Goal: Task Accomplishment & Management: Use online tool/utility

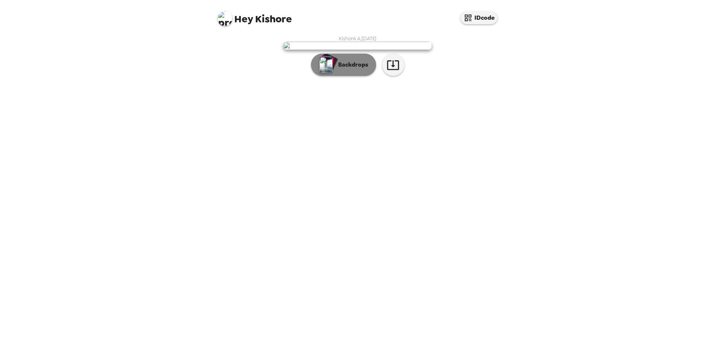
click at [362, 69] on p "Backdrops" at bounding box center [351, 64] width 34 height 9
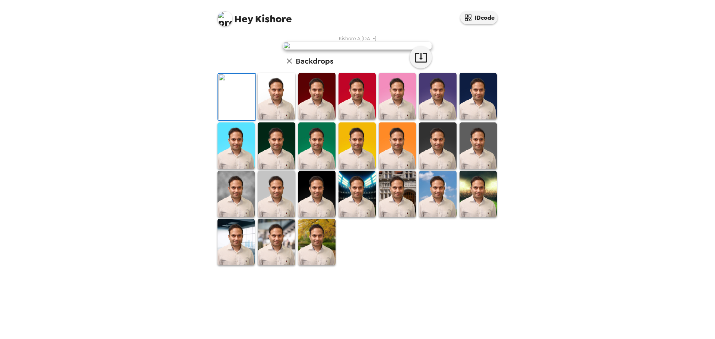
click at [282, 120] on img at bounding box center [276, 96] width 37 height 47
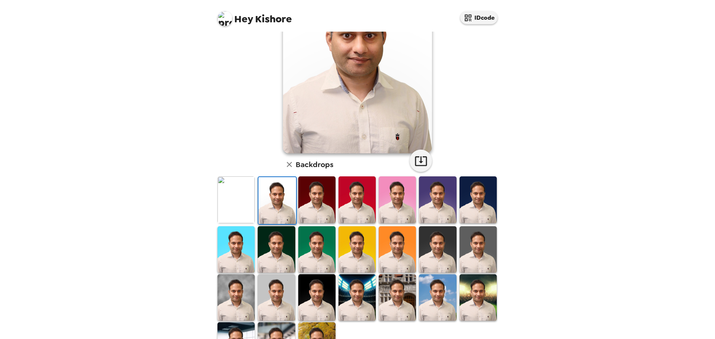
scroll to position [112, 0]
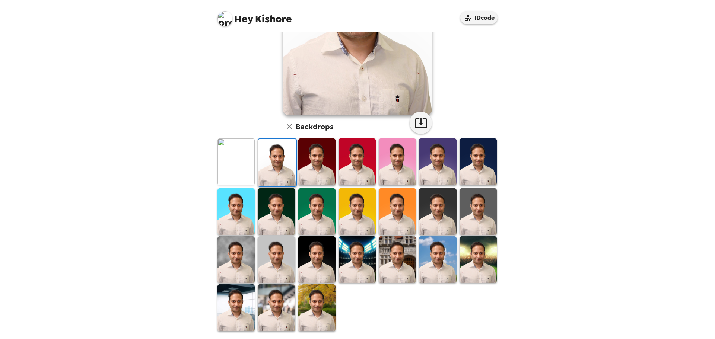
click at [319, 306] on img at bounding box center [316, 308] width 37 height 47
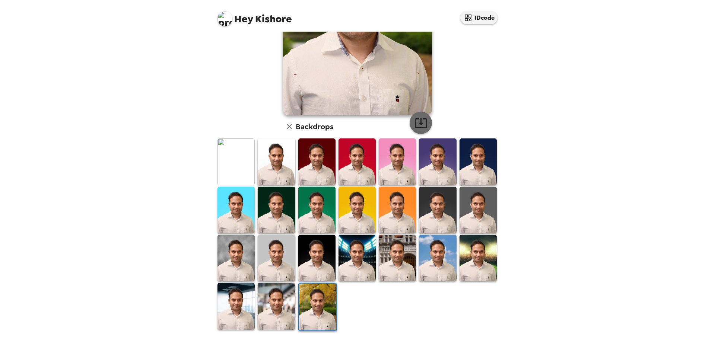
click at [420, 127] on icon "button" at bounding box center [421, 123] width 13 height 13
click at [358, 262] on img at bounding box center [357, 258] width 37 height 47
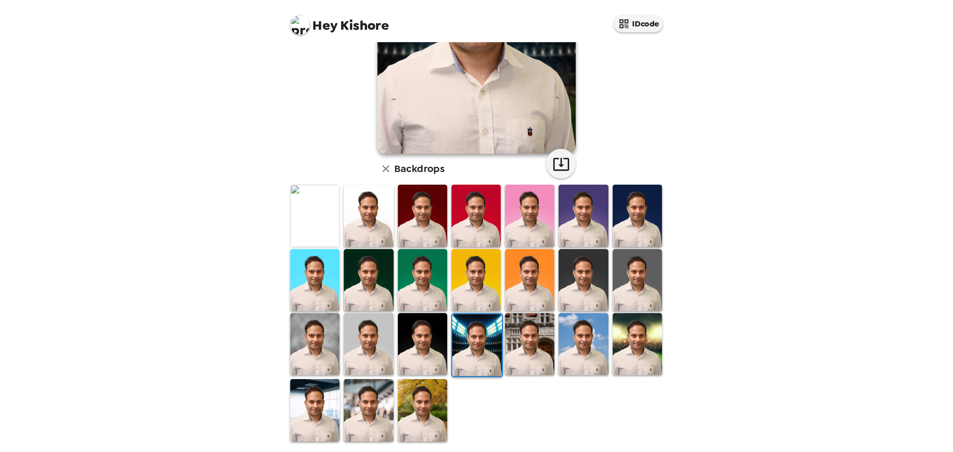
scroll to position [0, 0]
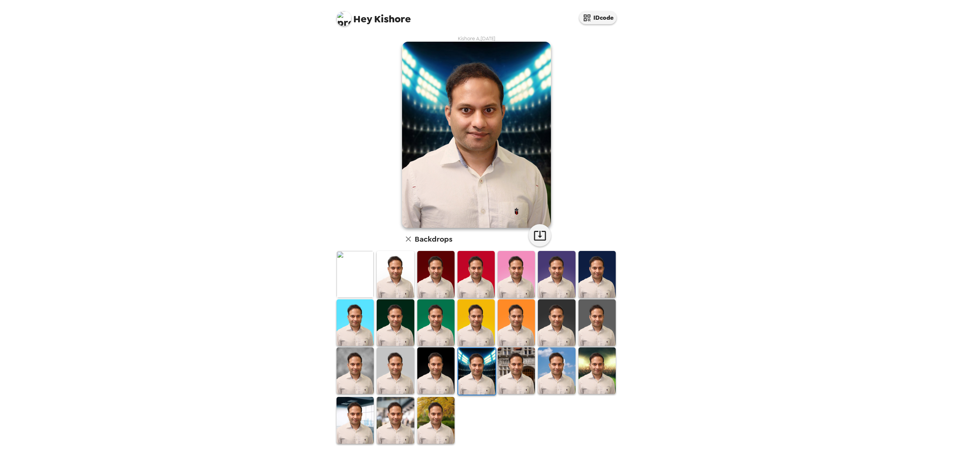
click at [587, 339] on img at bounding box center [597, 370] width 37 height 47
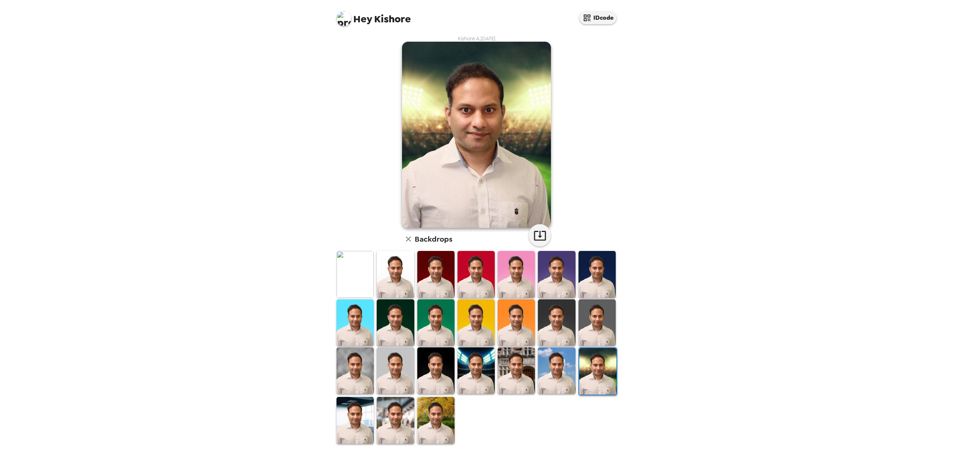
click at [562, 339] on img at bounding box center [556, 370] width 37 height 47
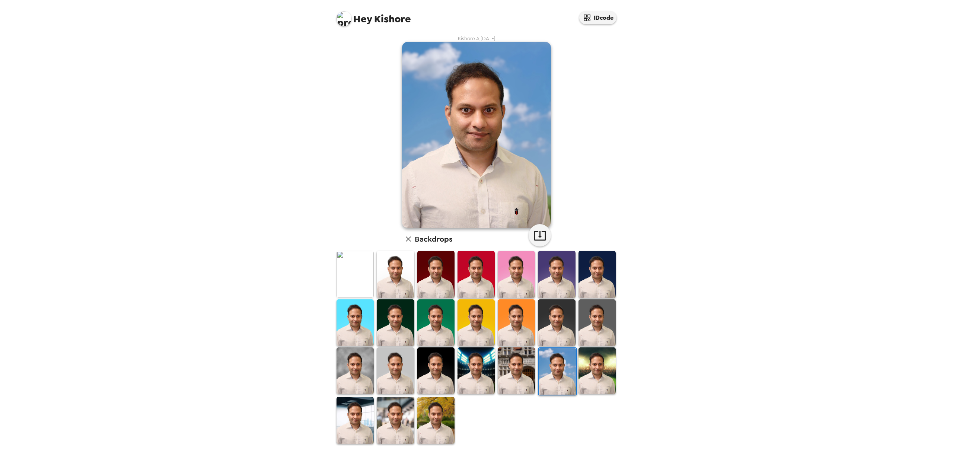
click at [539, 339] on img at bounding box center [557, 371] width 37 height 47
click at [514, 339] on img at bounding box center [516, 370] width 37 height 47
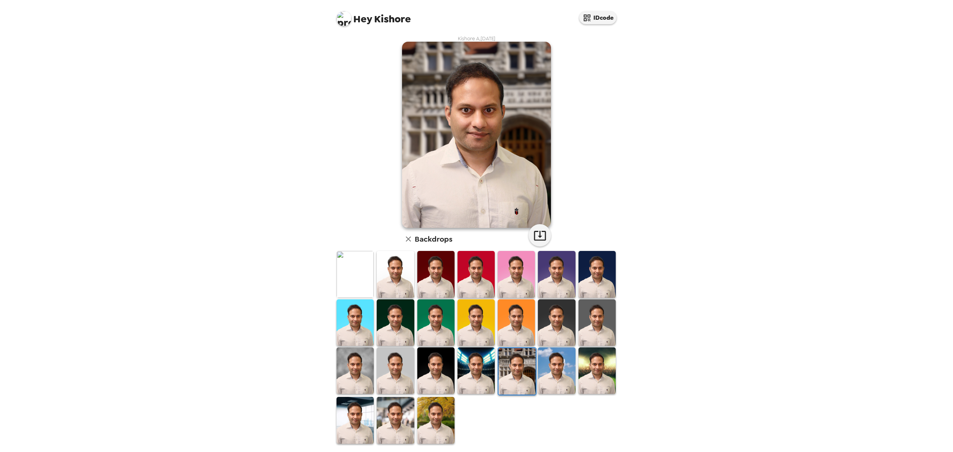
click at [479, 339] on img at bounding box center [476, 370] width 37 height 47
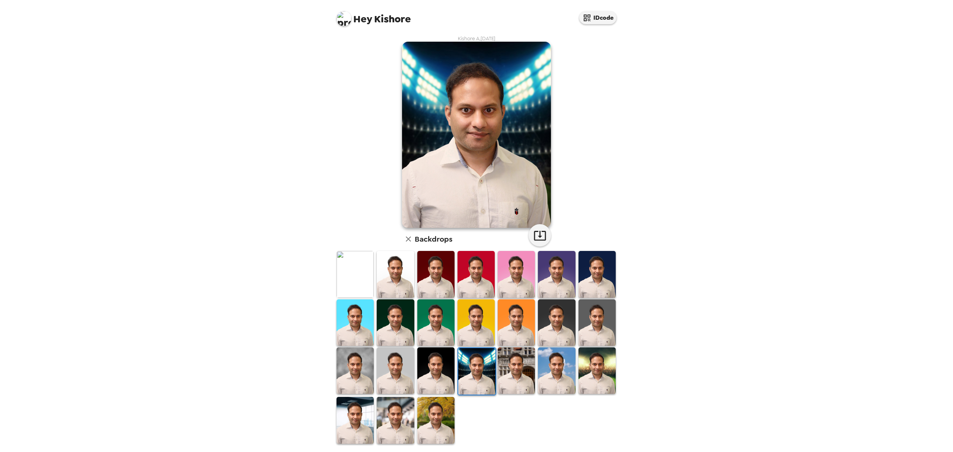
click at [452, 339] on div at bounding box center [436, 372] width 40 height 50
click at [429, 339] on img at bounding box center [435, 370] width 37 height 47
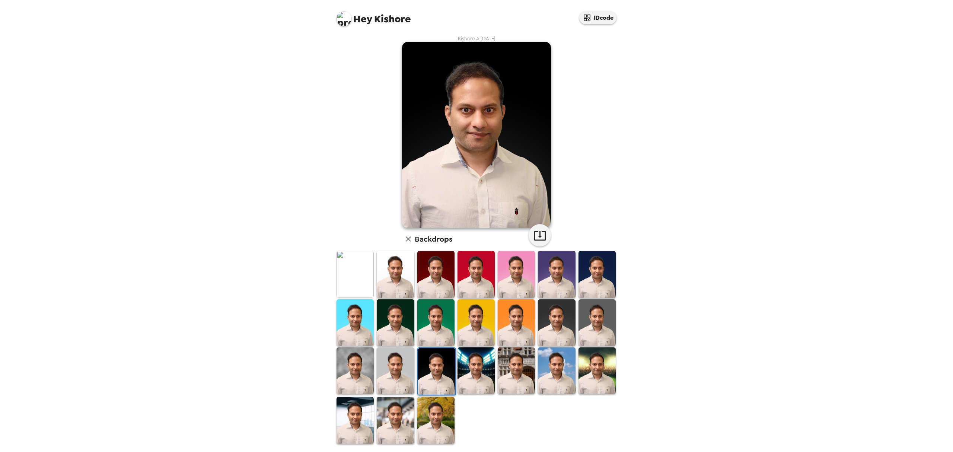
click at [404, 339] on img at bounding box center [395, 370] width 37 height 47
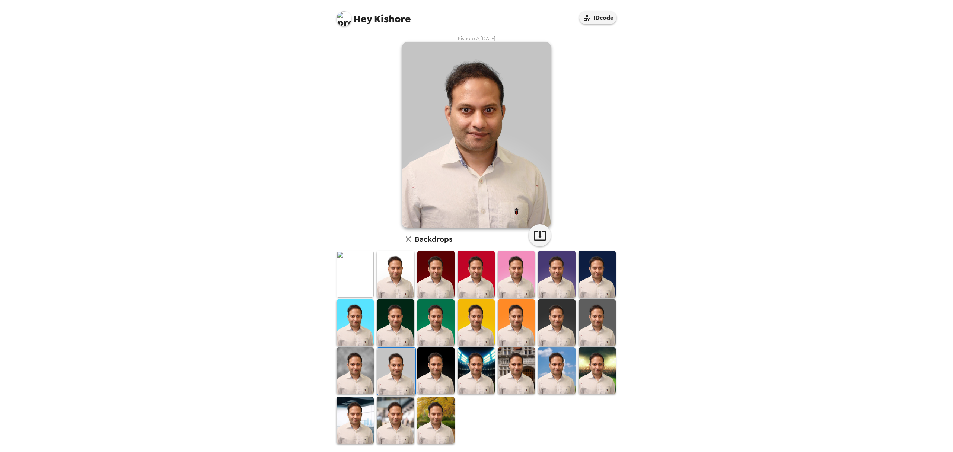
click at [370, 339] on img at bounding box center [355, 370] width 37 height 47
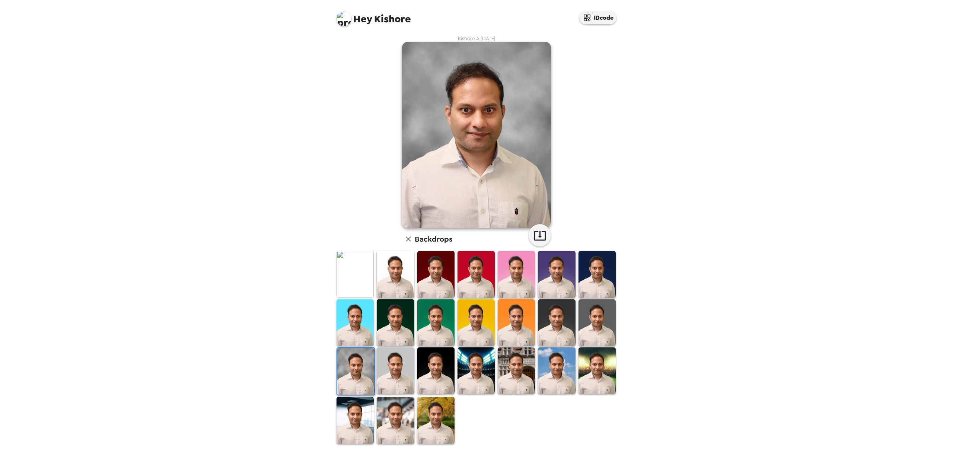
click at [390, 339] on img at bounding box center [395, 370] width 37 height 47
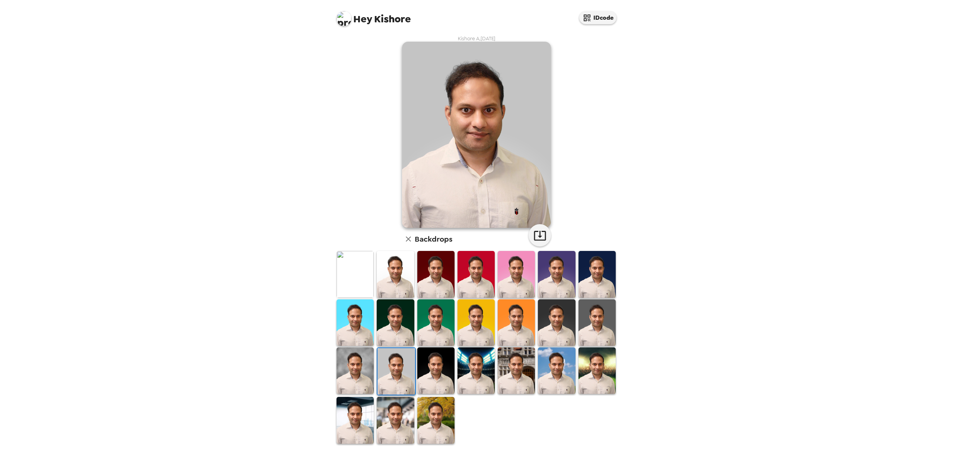
click at [390, 327] on img at bounding box center [395, 322] width 37 height 47
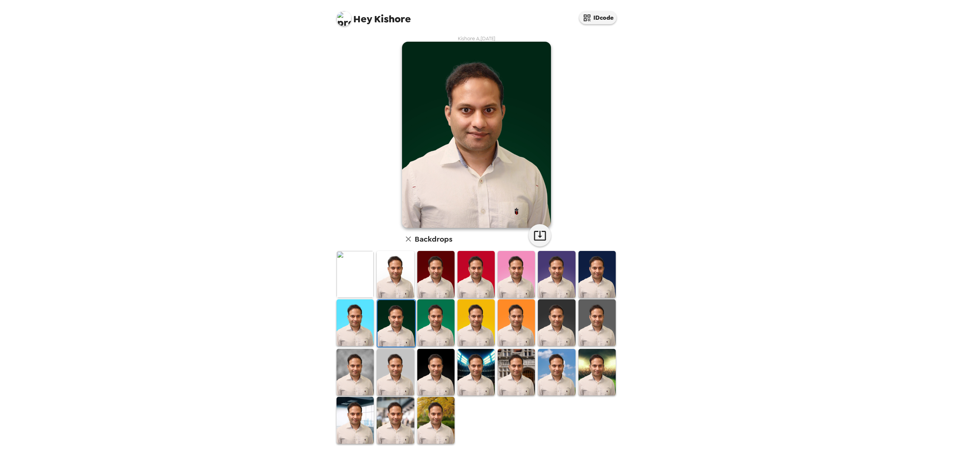
click at [356, 275] on img at bounding box center [355, 274] width 37 height 47
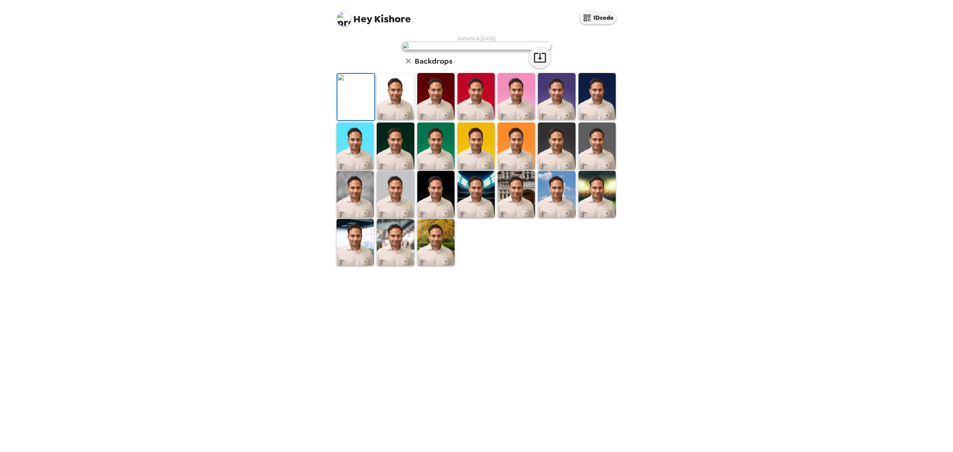
click at [393, 120] on img at bounding box center [395, 96] width 37 height 47
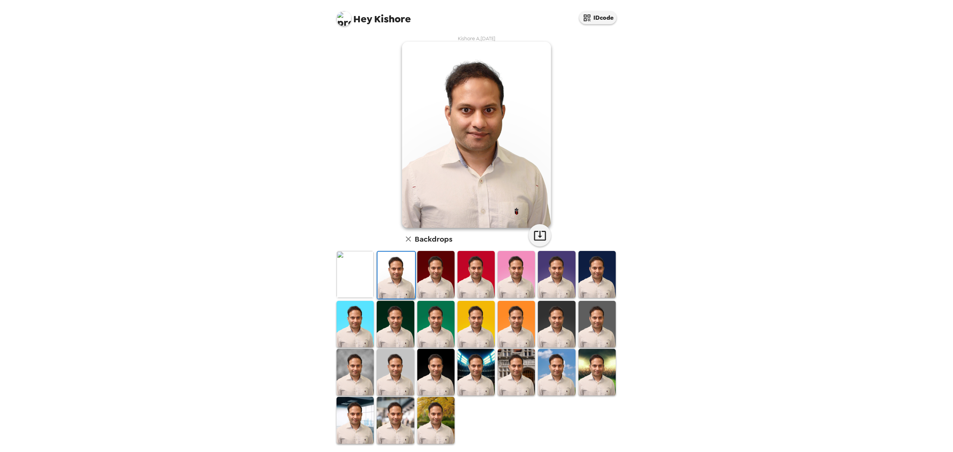
click at [363, 281] on img at bounding box center [355, 274] width 37 height 47
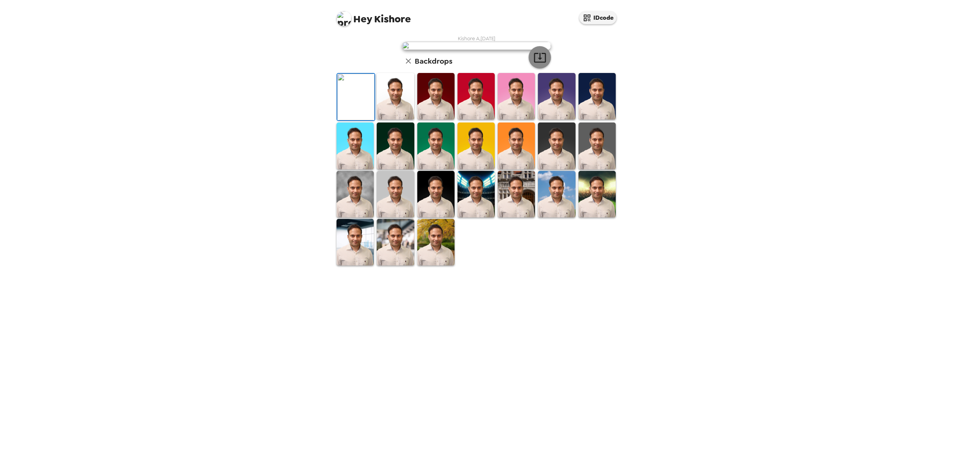
click at [539, 63] on icon "button" at bounding box center [540, 58] width 12 height 10
click at [396, 120] on img at bounding box center [395, 96] width 37 height 47
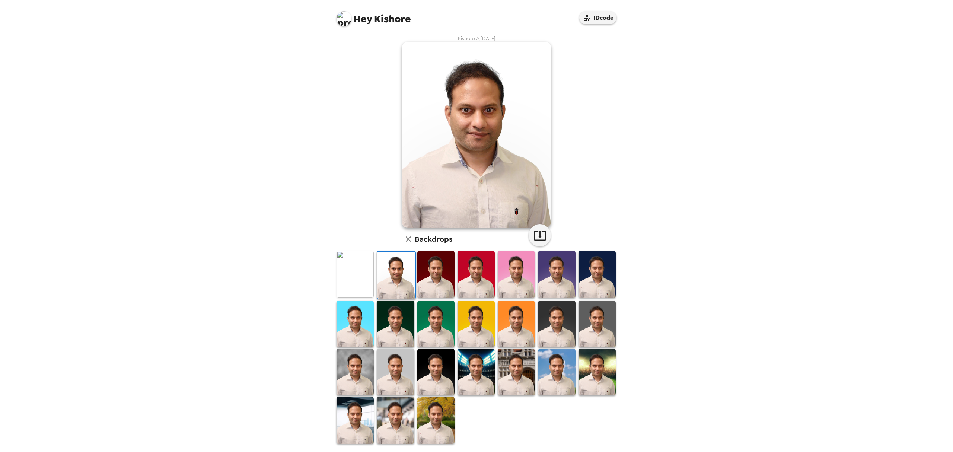
click at [434, 282] on img at bounding box center [435, 274] width 37 height 47
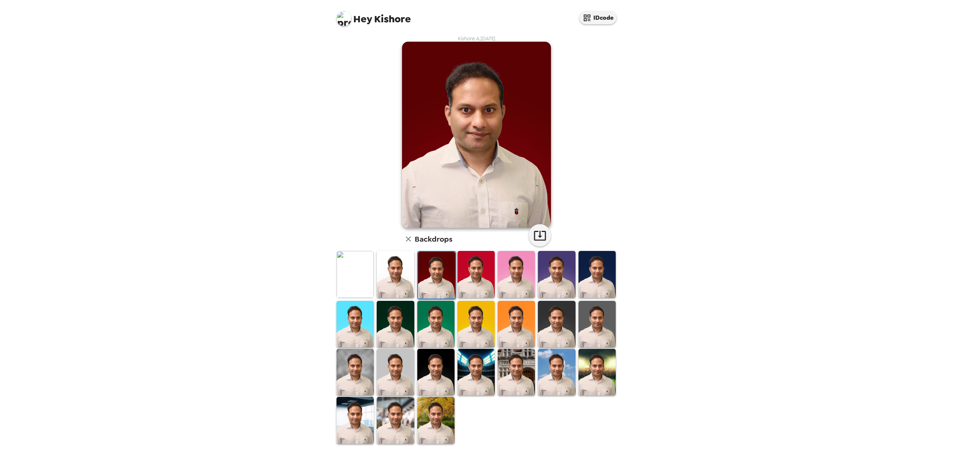
click at [471, 282] on img at bounding box center [476, 274] width 37 height 47
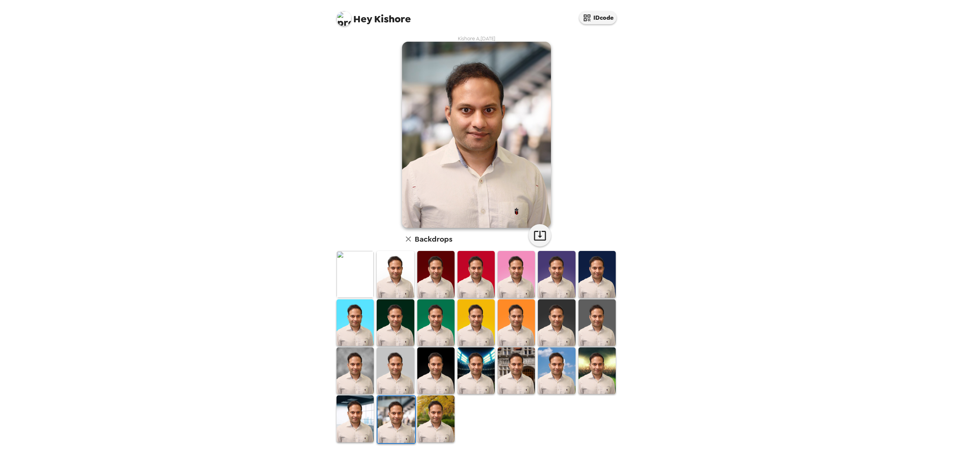
click at [682, 162] on div "Hey Kishore IDcode Kishore A , [DATE] Backdrops" at bounding box center [476, 226] width 953 height 452
